Goal: Task Accomplishment & Management: Manage account settings

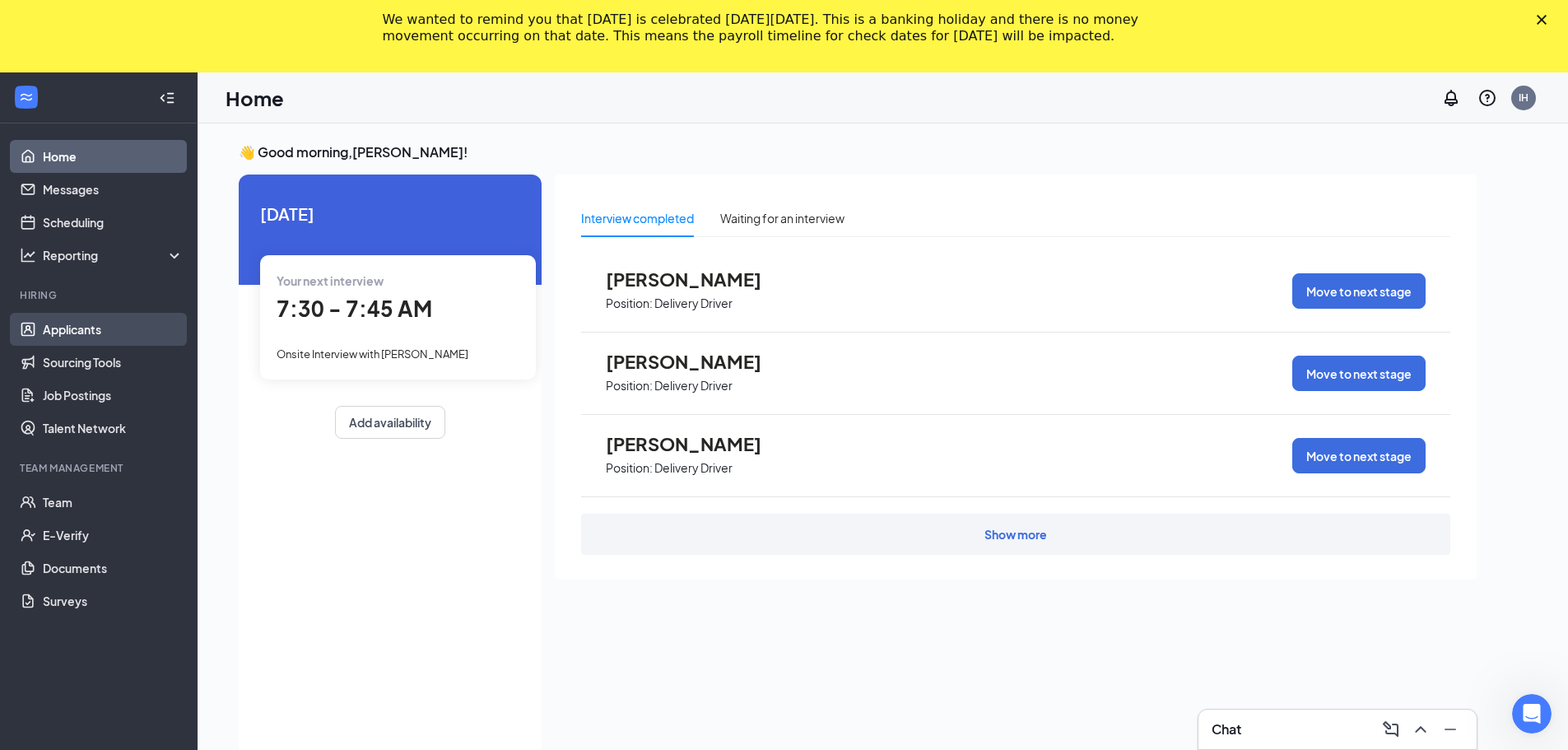
click at [112, 333] on link "Applicants" at bounding box center [113, 329] width 141 height 33
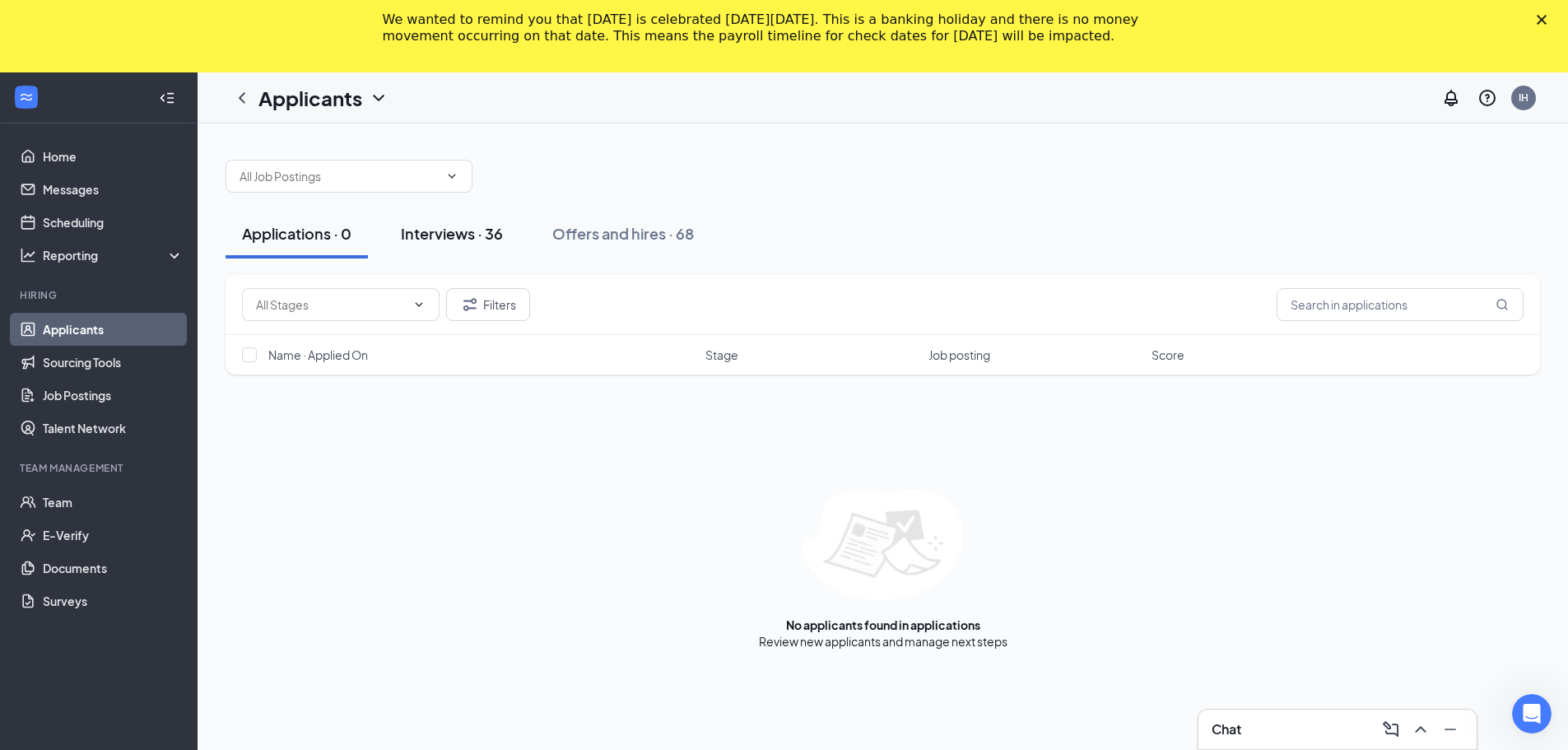
click at [506, 232] on button "Interviews · 36" at bounding box center [452, 233] width 135 height 49
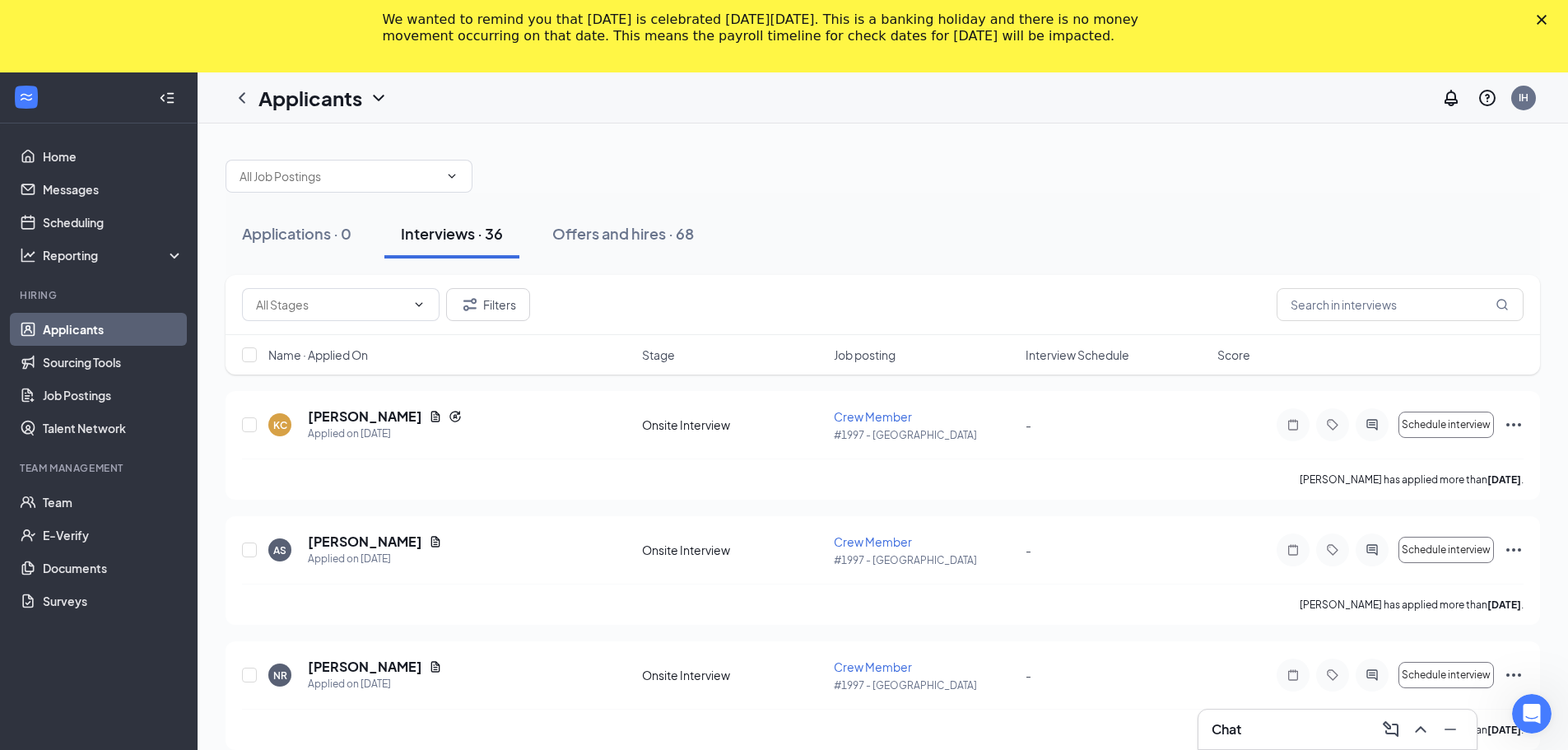
click at [1097, 351] on span "Interview Schedule" at bounding box center [1077, 355] width 103 height 17
